Goal: Task Accomplishment & Management: Manage account settings

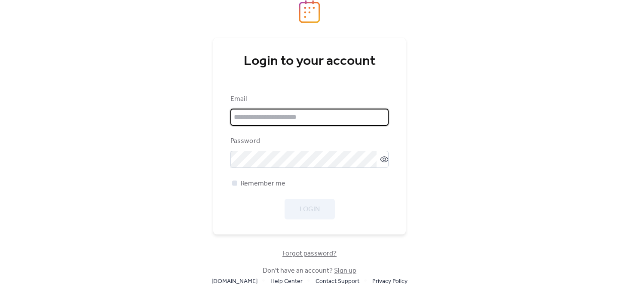
type input "**********"
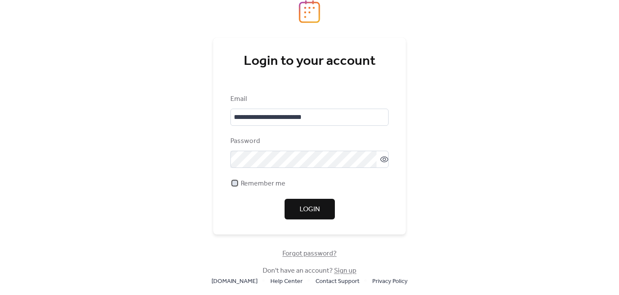
click at [234, 185] on div at bounding box center [234, 182] width 5 height 5
click at [301, 211] on span "Login" at bounding box center [310, 210] width 20 height 10
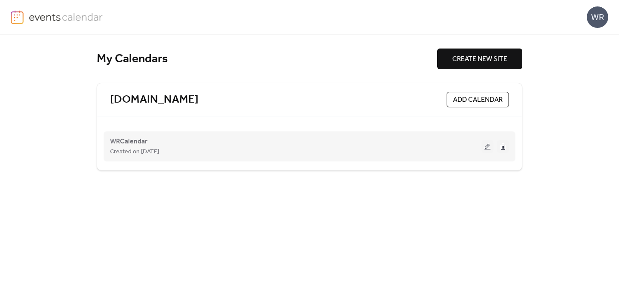
click at [484, 147] on button at bounding box center [487, 146] width 12 height 13
click at [486, 147] on button at bounding box center [487, 146] width 12 height 13
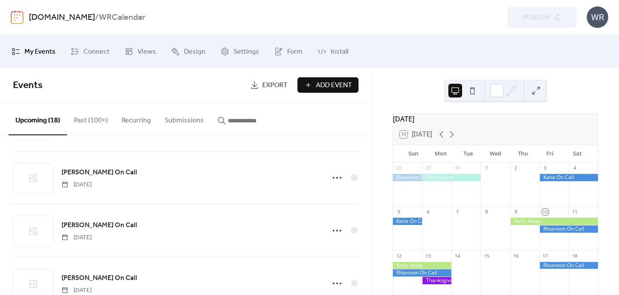
scroll to position [159, 0]
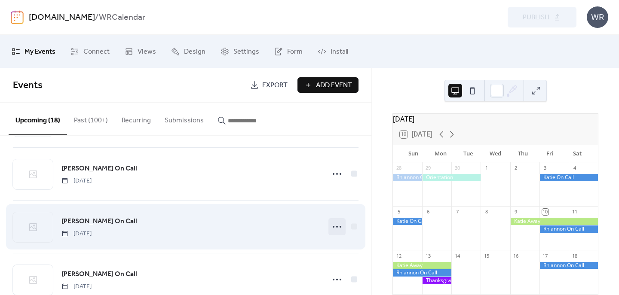
click at [336, 226] on circle at bounding box center [337, 227] width 2 height 2
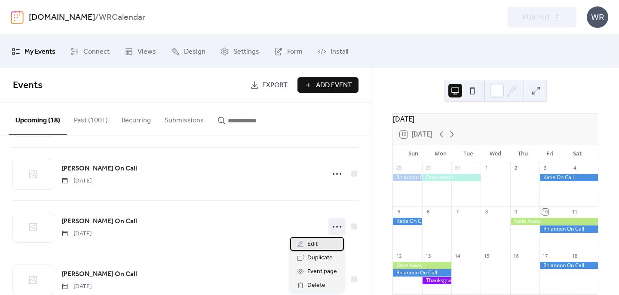
click at [314, 241] on span "Edit" at bounding box center [312, 244] width 10 height 10
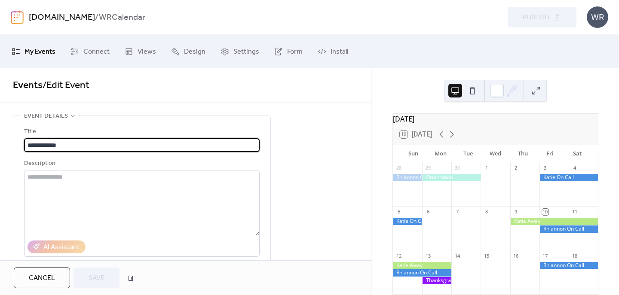
drag, startPoint x: 40, startPoint y: 143, endPoint x: 2, endPoint y: 143, distance: 37.8
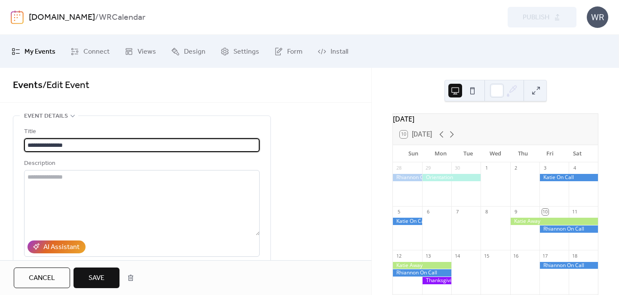
type input "**********"
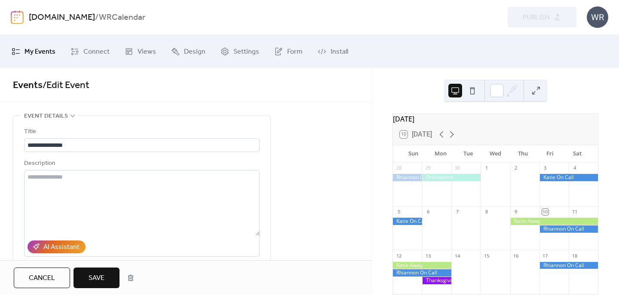
click at [93, 278] on span "Save" at bounding box center [97, 278] width 16 height 10
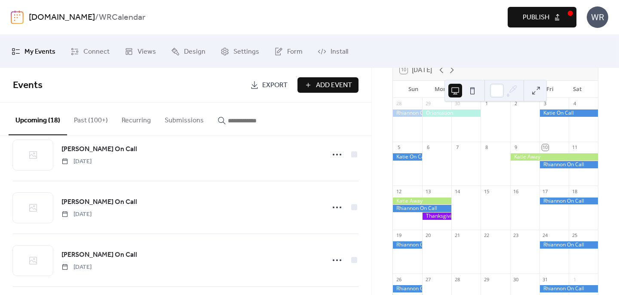
scroll to position [267, 0]
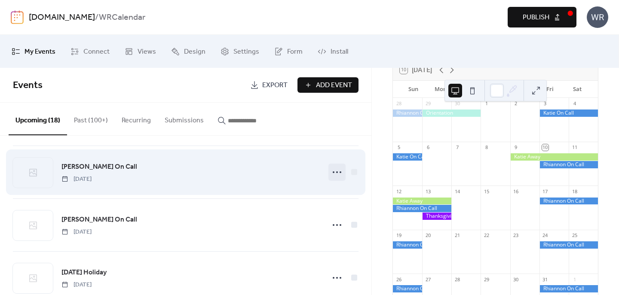
click at [333, 170] on icon at bounding box center [337, 172] width 14 height 14
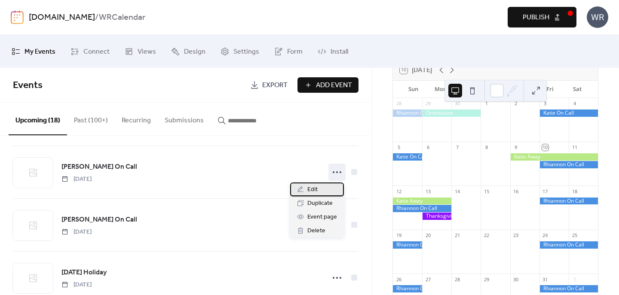
click at [316, 187] on span "Edit" at bounding box center [312, 190] width 10 height 10
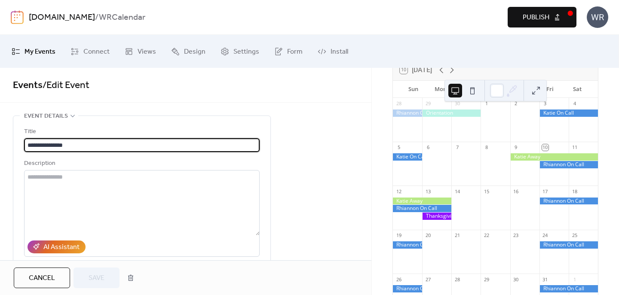
drag, startPoint x: 51, startPoint y: 144, endPoint x: 11, endPoint y: 141, distance: 40.0
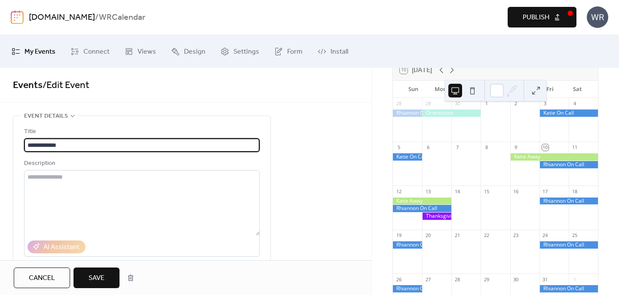
type input "**********"
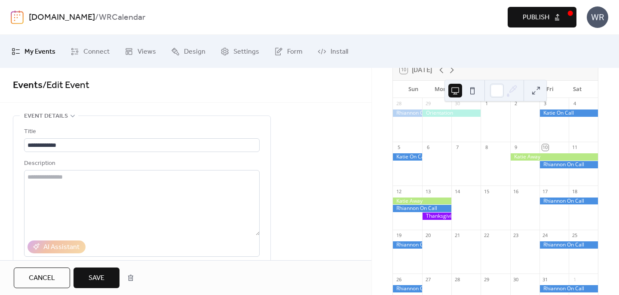
click at [92, 284] on span "Save" at bounding box center [97, 278] width 16 height 10
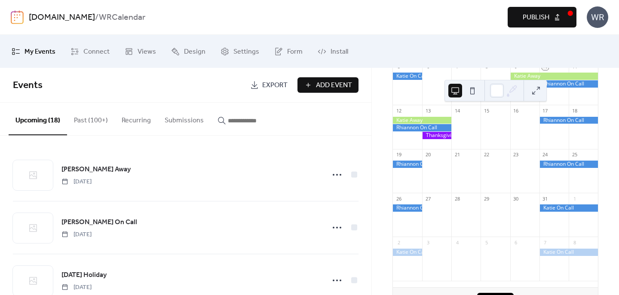
scroll to position [146, 0]
click at [538, 13] on span "Publish" at bounding box center [536, 17] width 27 height 10
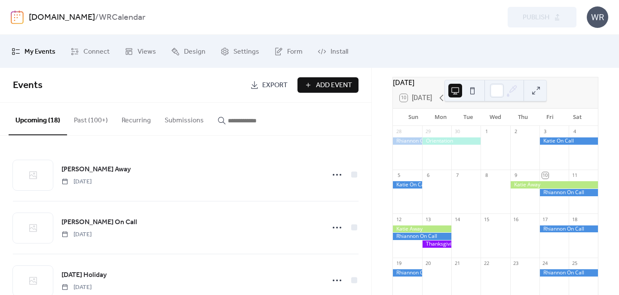
scroll to position [0, 0]
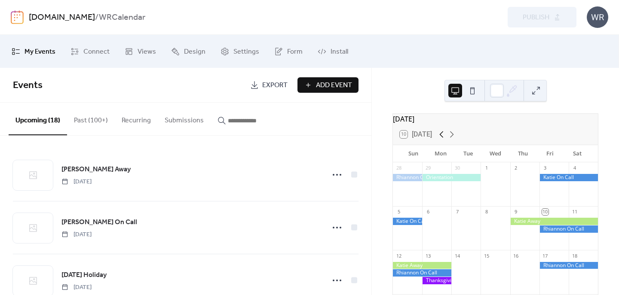
click at [441, 140] on icon at bounding box center [441, 134] width 10 height 10
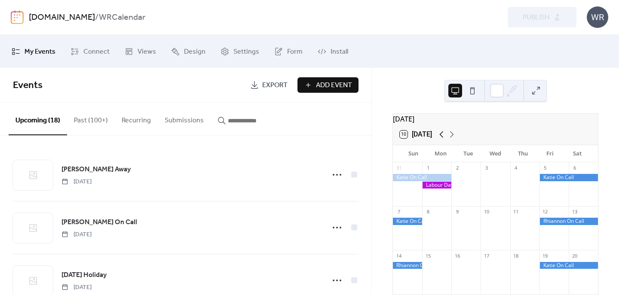
click at [443, 139] on icon at bounding box center [441, 134] width 10 height 10
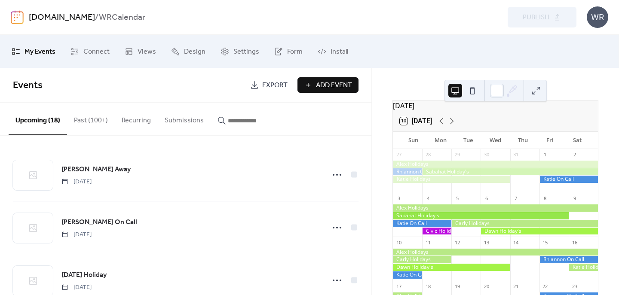
scroll to position [12, 0]
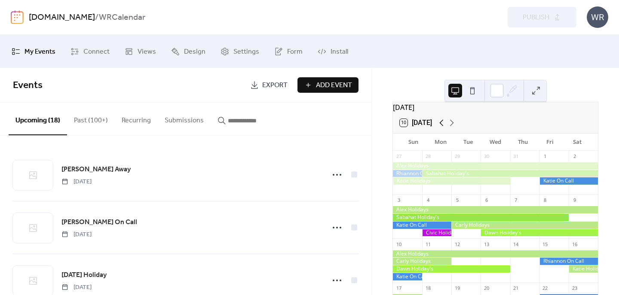
click at [443, 128] on icon at bounding box center [441, 123] width 10 height 10
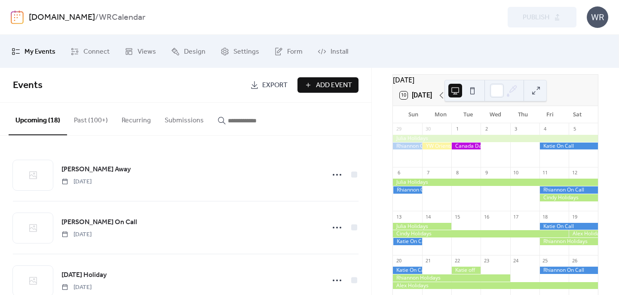
scroll to position [30, 0]
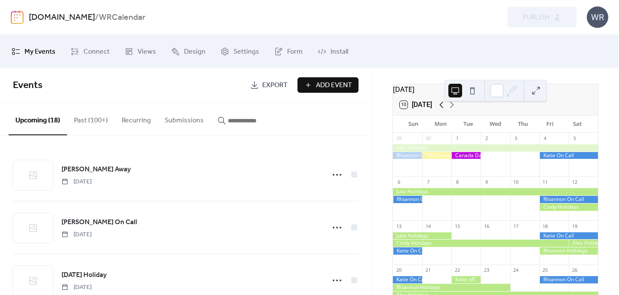
click at [443, 110] on icon at bounding box center [441, 105] width 10 height 10
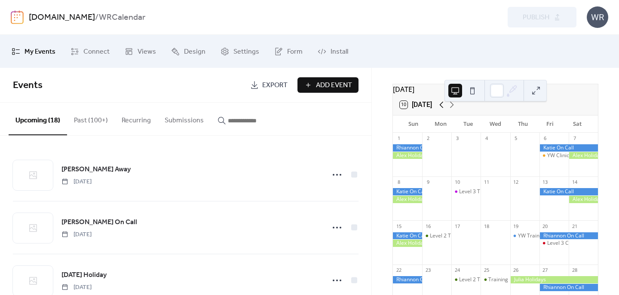
click at [443, 109] on icon at bounding box center [441, 105] width 10 height 10
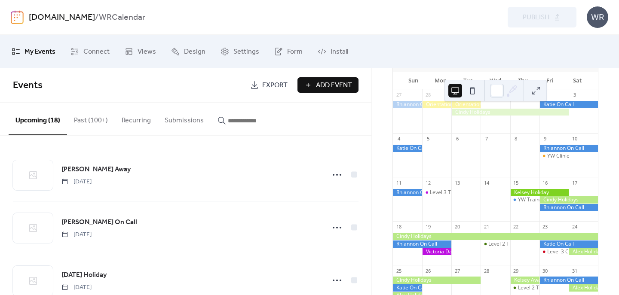
scroll to position [15, 0]
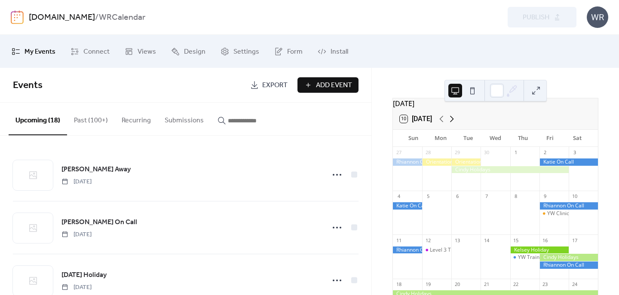
click at [453, 124] on icon at bounding box center [452, 119] width 10 height 10
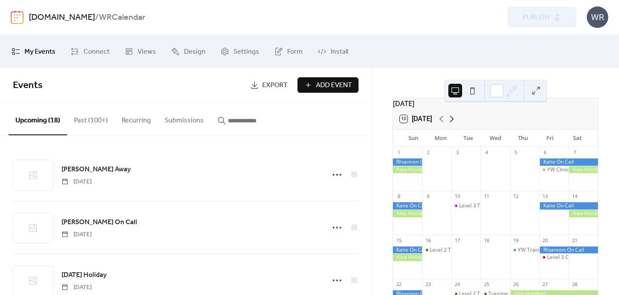
click at [454, 123] on icon at bounding box center [452, 119] width 10 height 10
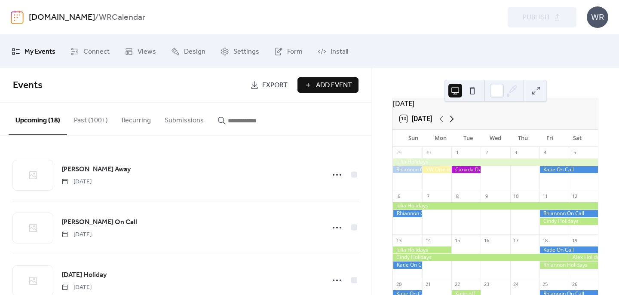
click at [450, 124] on icon at bounding box center [452, 119] width 10 height 10
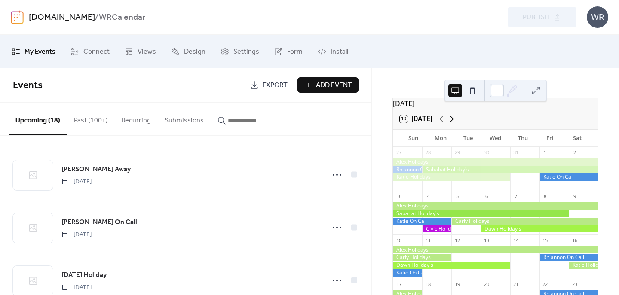
click at [454, 121] on icon at bounding box center [452, 119] width 10 height 10
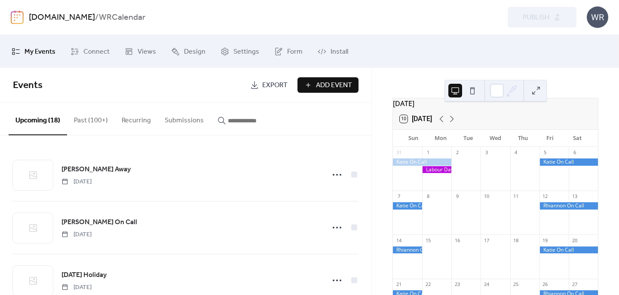
scroll to position [0, 0]
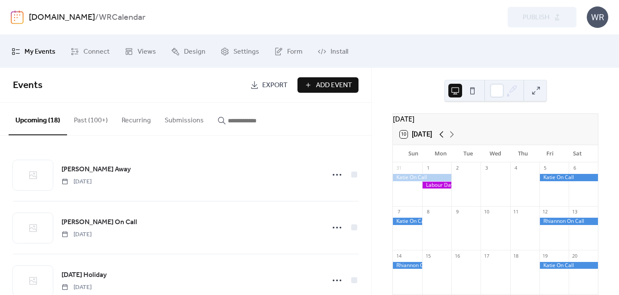
click at [443, 140] on icon at bounding box center [441, 134] width 10 height 10
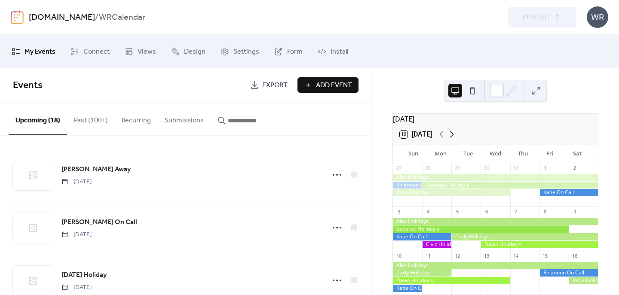
click at [453, 136] on icon at bounding box center [452, 134] width 10 height 10
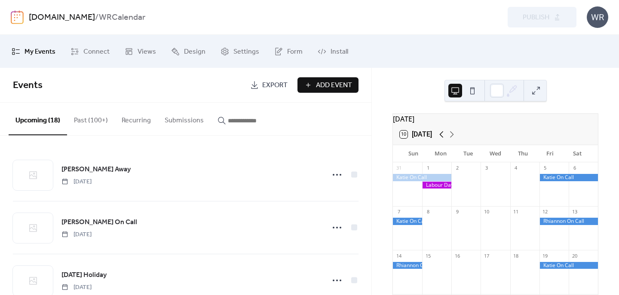
click at [442, 137] on icon at bounding box center [441, 134] width 10 height 10
